Goal: Use online tool/utility: Utilize a website feature to perform a specific function

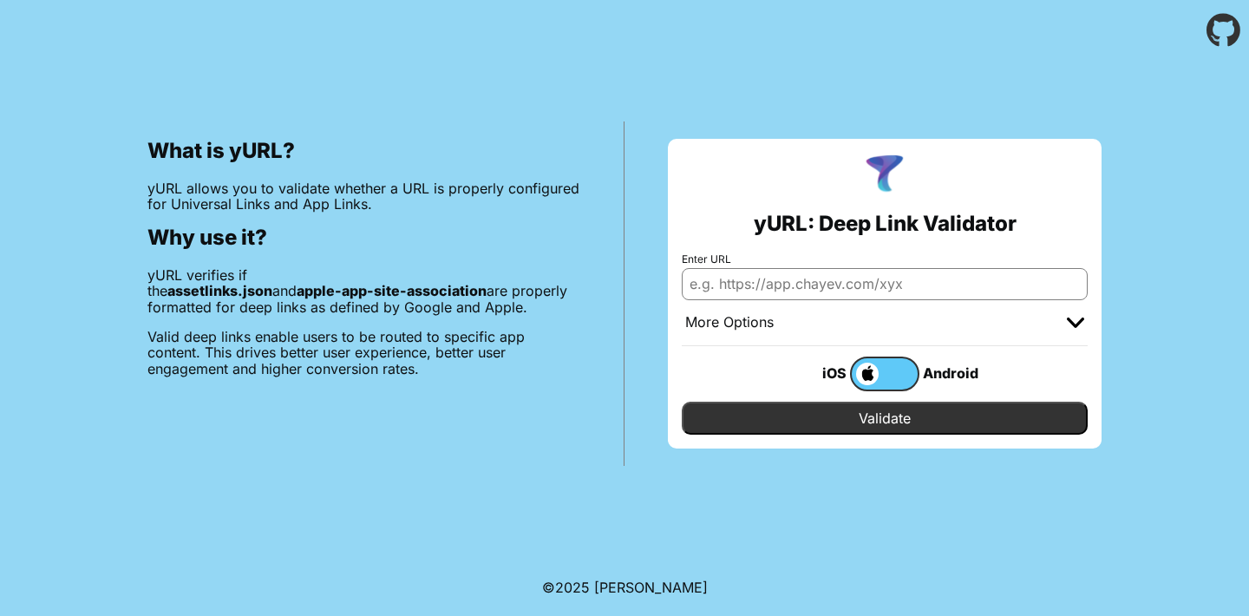
paste input "www.holodilnik.ru"
type input "www.holodilnik.ru"
click at [750, 409] on input "Validate" at bounding box center [885, 418] width 406 height 33
drag, startPoint x: 842, startPoint y: 281, endPoint x: 623, endPoint y: 281, distance: 219.5
click at [623, 281] on div "What is yURL? yURL allows you to validate whether a URL is properly configured …" at bounding box center [624, 263] width 1249 height 405
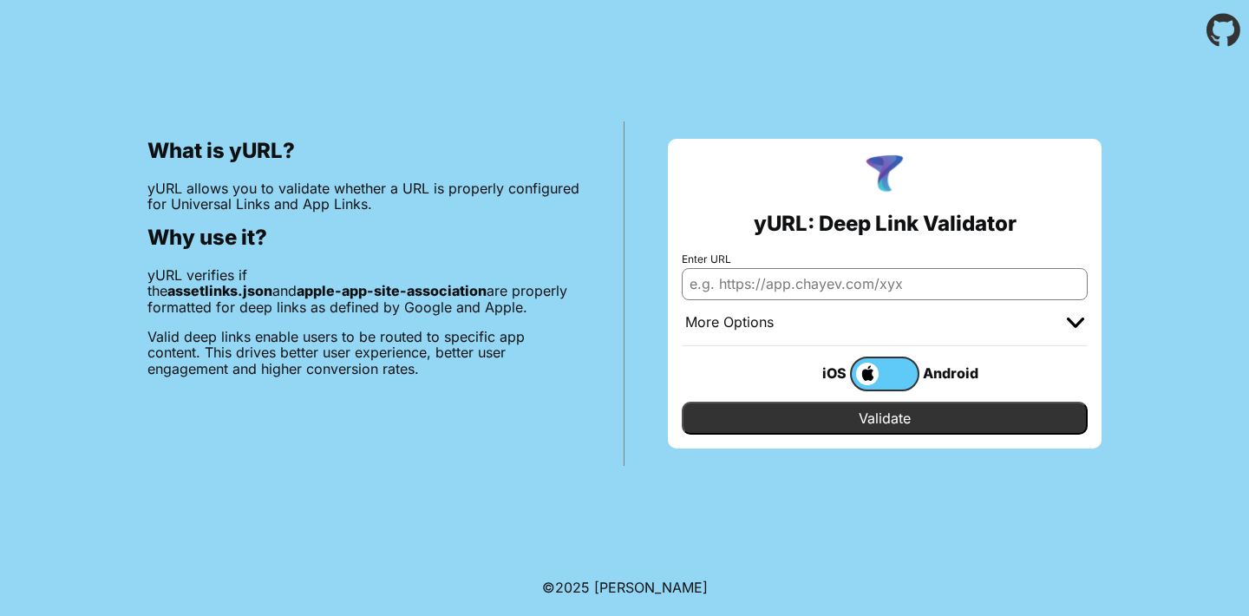
paste input "[URL][DOMAIN_NAME]"
type input "[URL][DOMAIN_NAME]"
click at [746, 418] on input "Validate" at bounding box center [885, 418] width 406 height 33
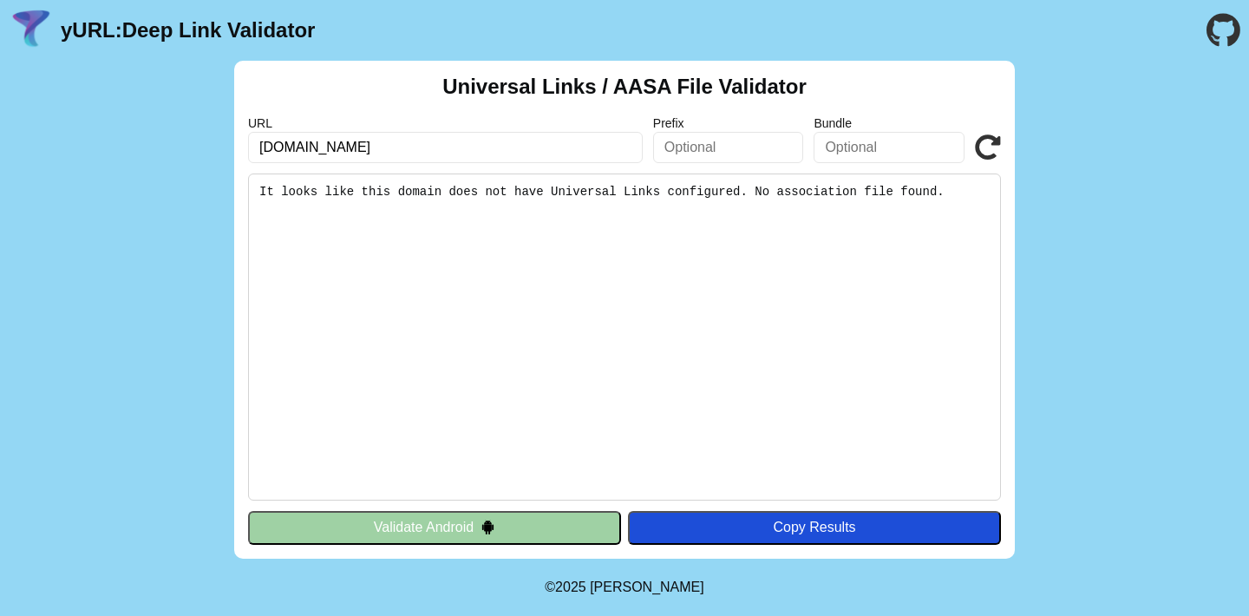
click at [258, 148] on input "[DOMAIN_NAME]" at bounding box center [445, 147] width 395 height 31
type input "[URL][DOMAIN_NAME]"
click button "Validate" at bounding box center [0, 0] width 0 height 0
click at [989, 151] on icon at bounding box center [988, 147] width 26 height 26
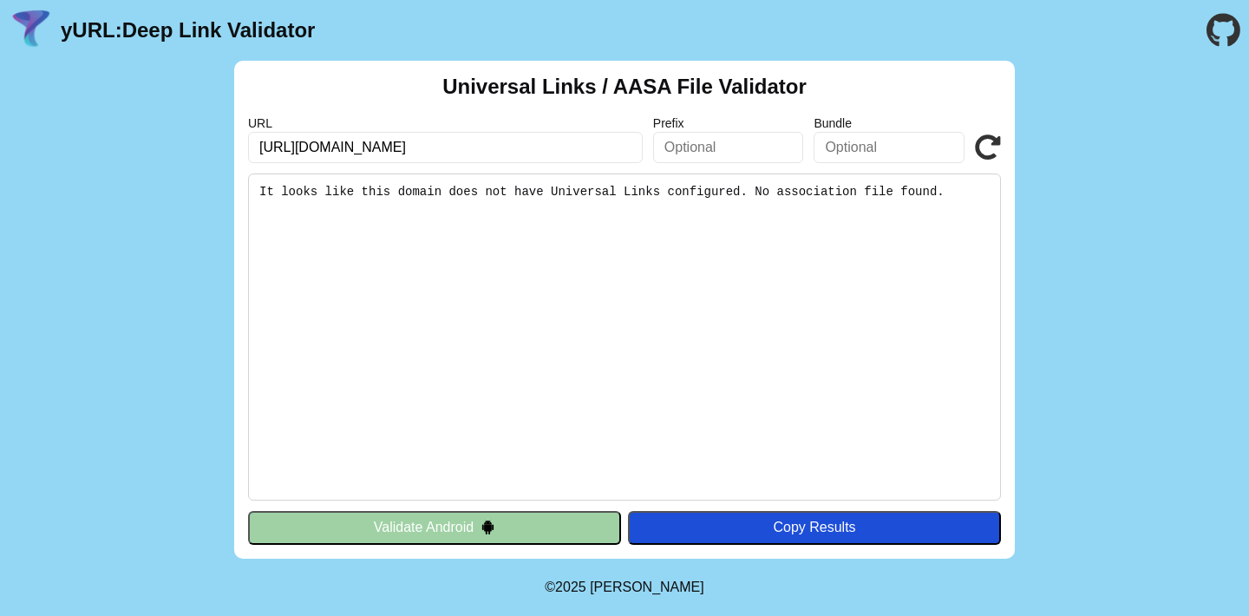
click at [709, 154] on input "text" at bounding box center [728, 147] width 151 height 31
paste input "8XFH69HP3T"
type input "8XFH69HP3T"
click at [870, 154] on input "text" at bounding box center [889, 147] width 151 height 31
paste input "ru.holodilnik.ios"
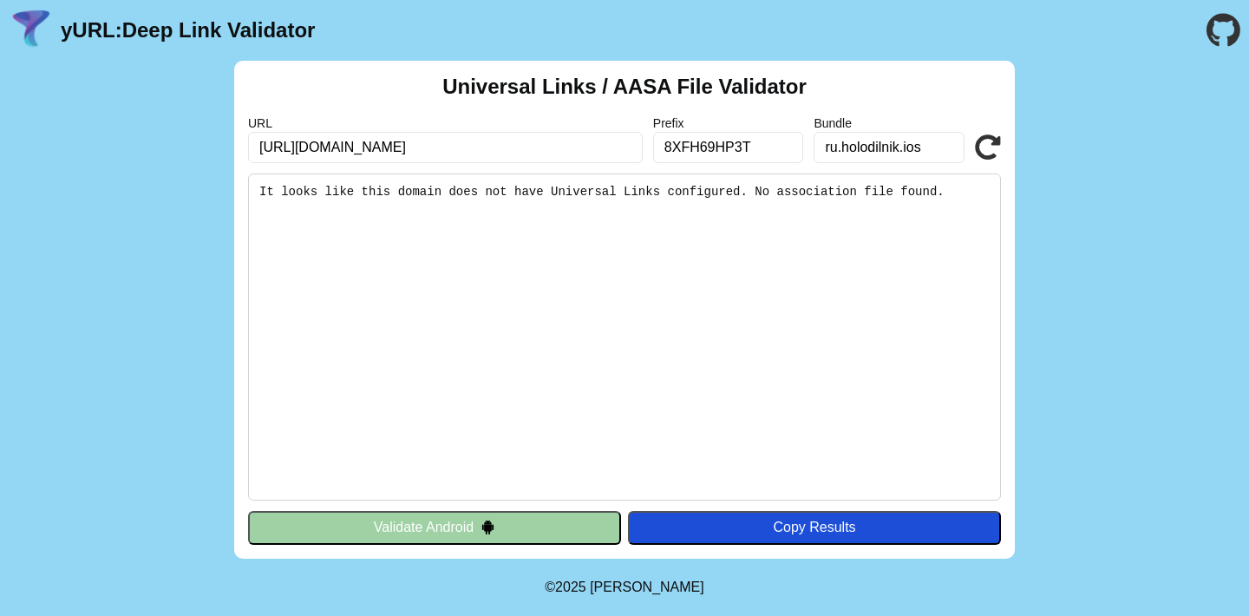
type input "ru.holodilnik.ios"
click at [992, 147] on icon at bounding box center [988, 147] width 26 height 26
drag, startPoint x: 468, startPoint y: 156, endPoint x: 212, endPoint y: 143, distance: 256.3
click at [213, 143] on div "Universal Links / AASA File Validator URL https://www.holodilnik.ru Prefix 8XFH…" at bounding box center [624, 310] width 1249 height 498
